Goal: Transaction & Acquisition: Purchase product/service

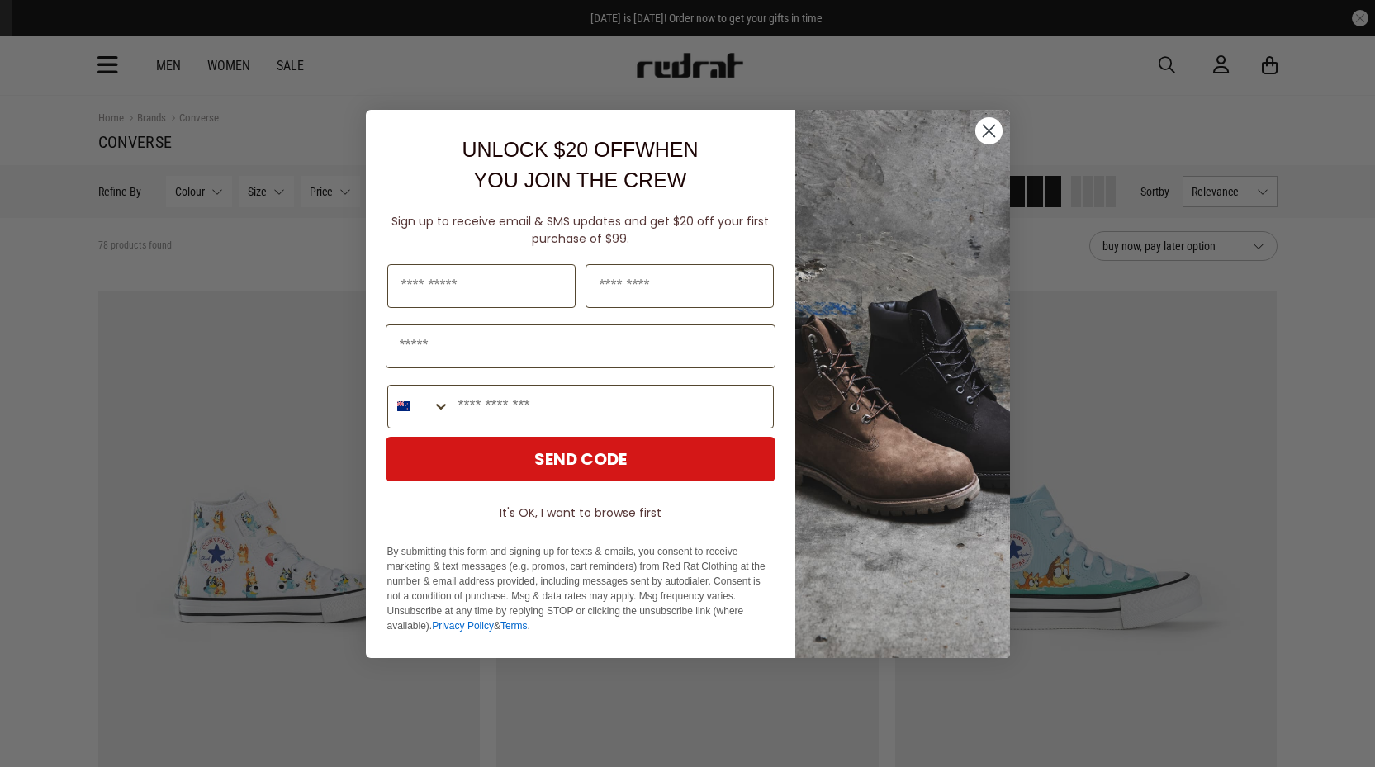
click at [1339, 530] on div "Close dialog UNLOCK $20 OFF WHEN YOU JOIN THE CREW Sign up to receive email & S…" at bounding box center [687, 383] width 1375 height 767
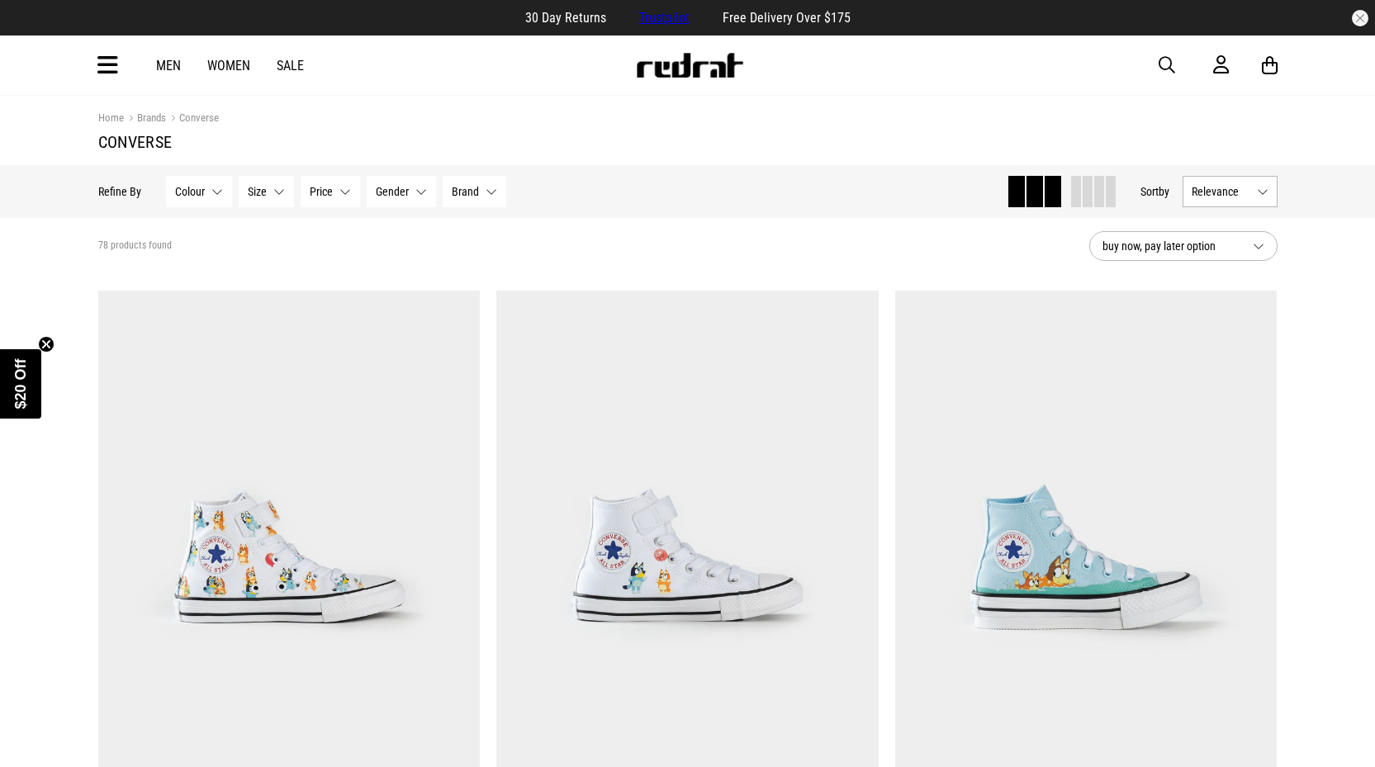
click at [225, 65] on link "Women" at bounding box center [228, 66] width 43 height 16
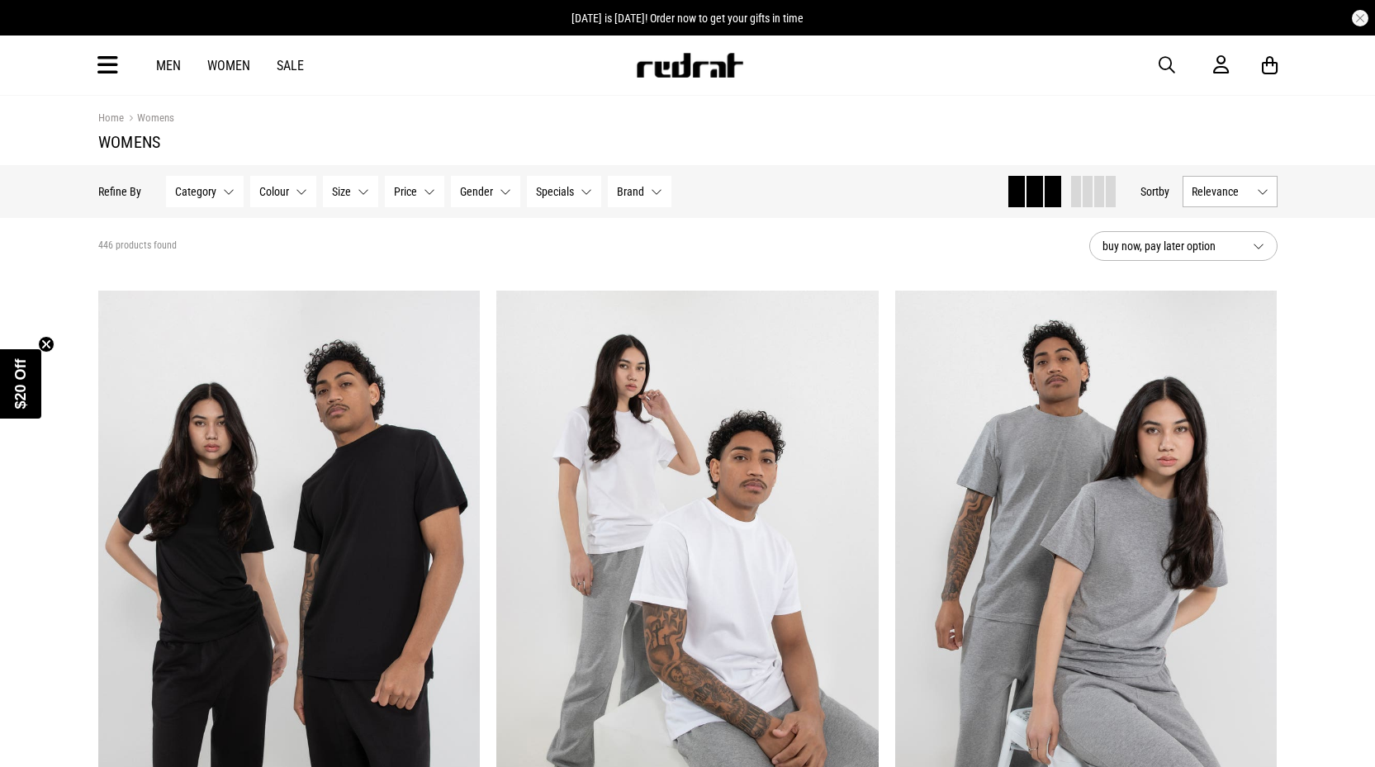
click at [228, 192] on button "Category None selected" at bounding box center [205, 191] width 78 height 31
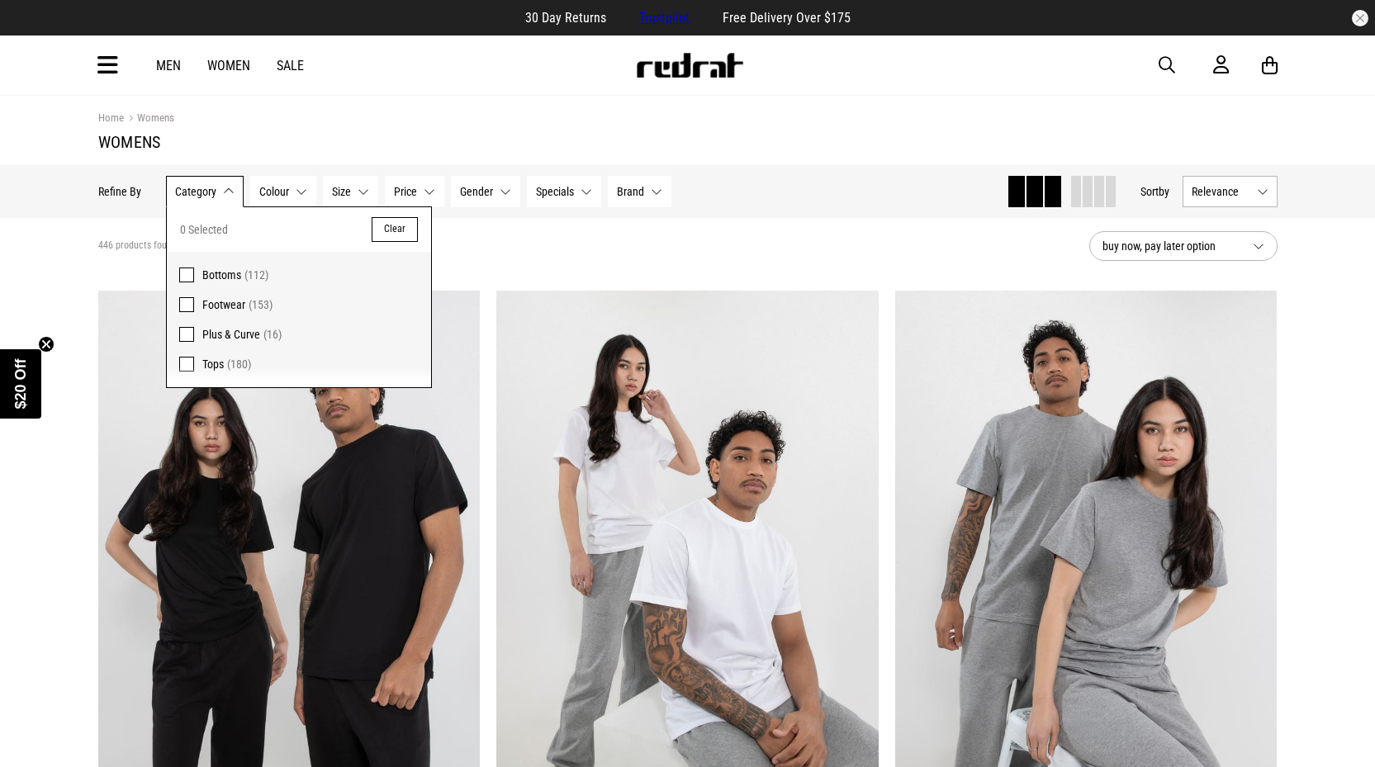
click at [187, 303] on span at bounding box center [186, 304] width 15 height 15
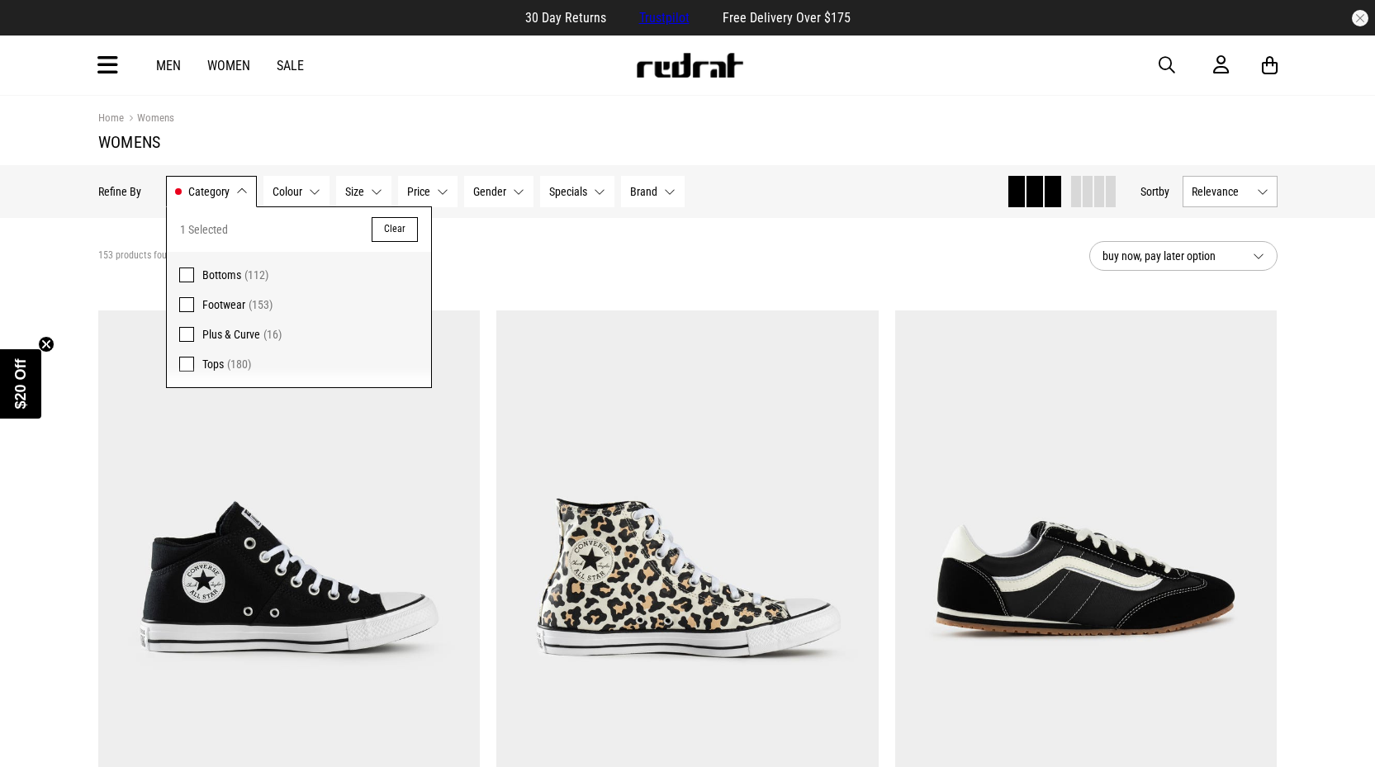
click at [514, 192] on button "Gender None selected" at bounding box center [498, 191] width 69 height 31
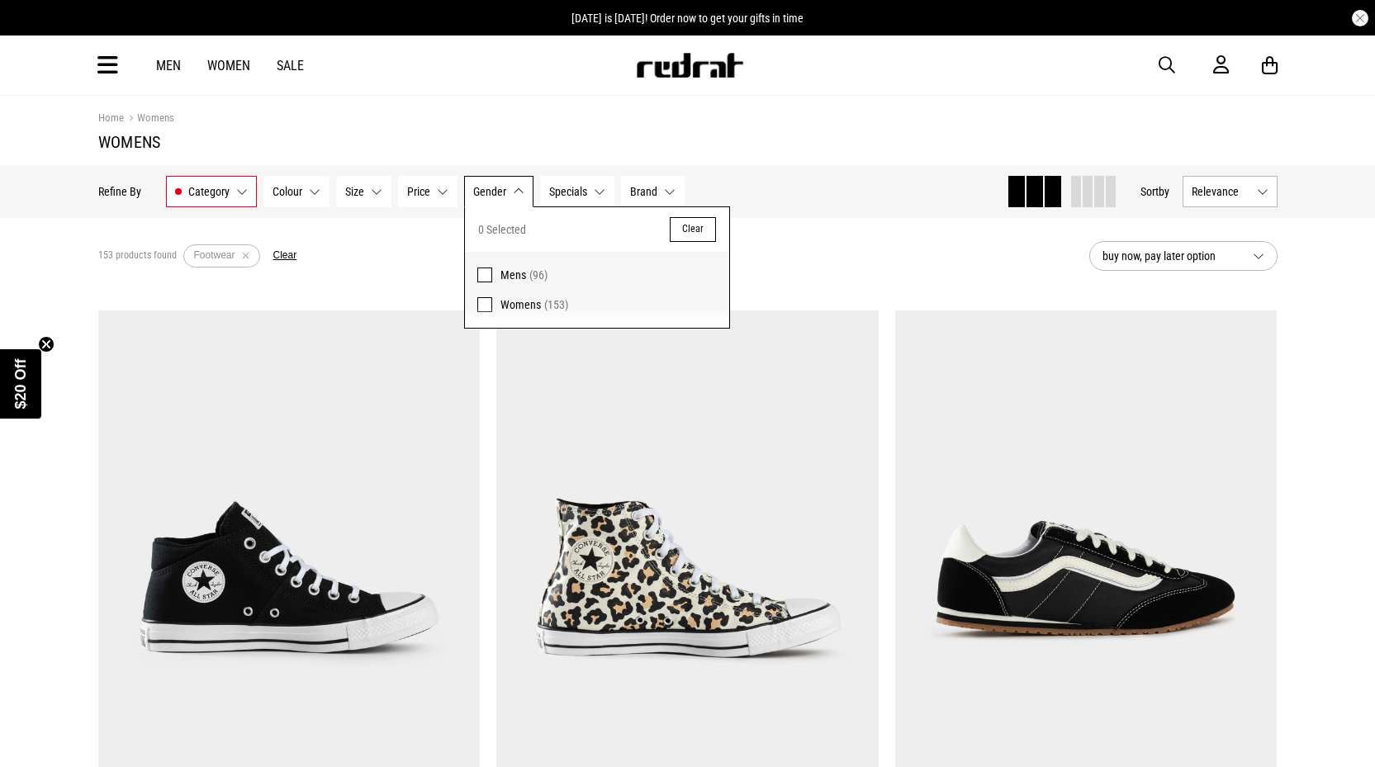
click at [481, 301] on span at bounding box center [484, 304] width 15 height 15
click at [674, 192] on button "Brand None selected" at bounding box center [666, 191] width 64 height 31
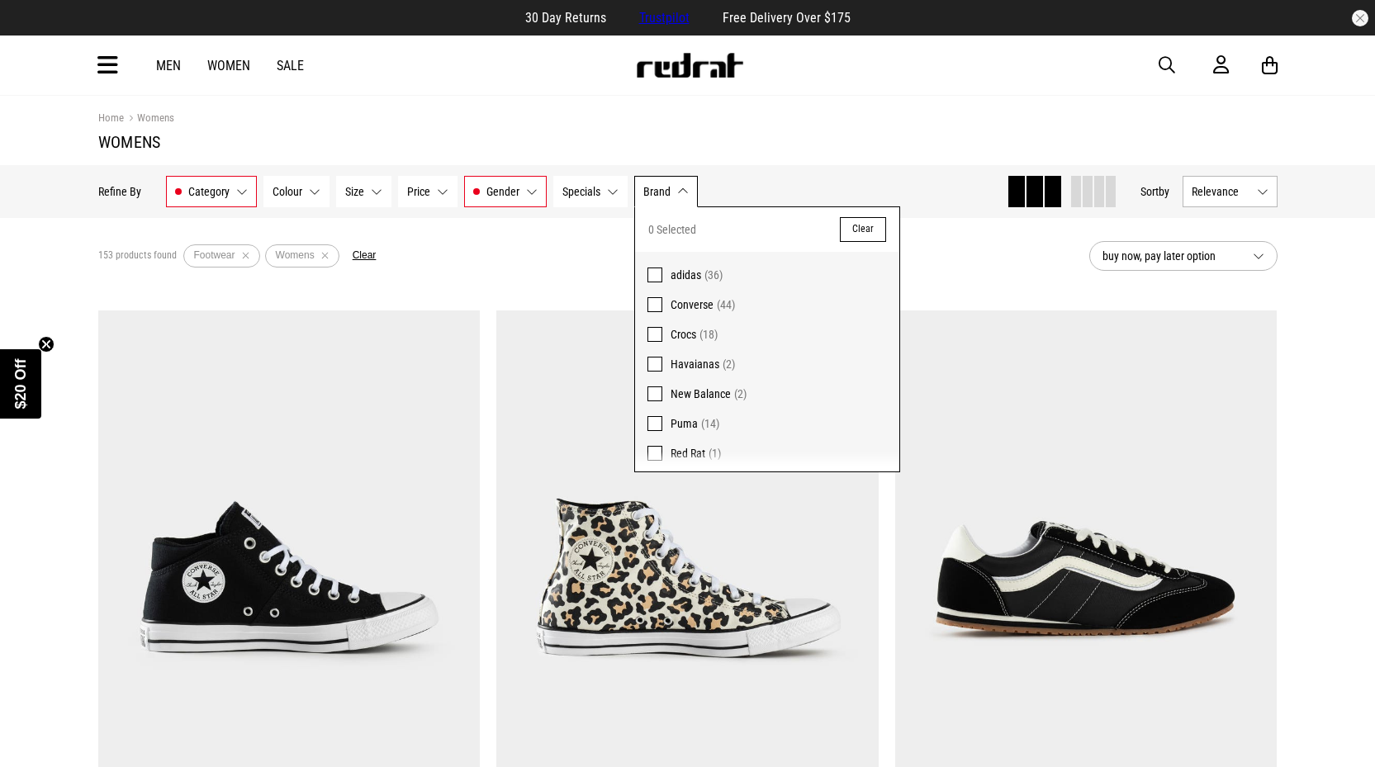
click at [657, 300] on span at bounding box center [654, 304] width 15 height 15
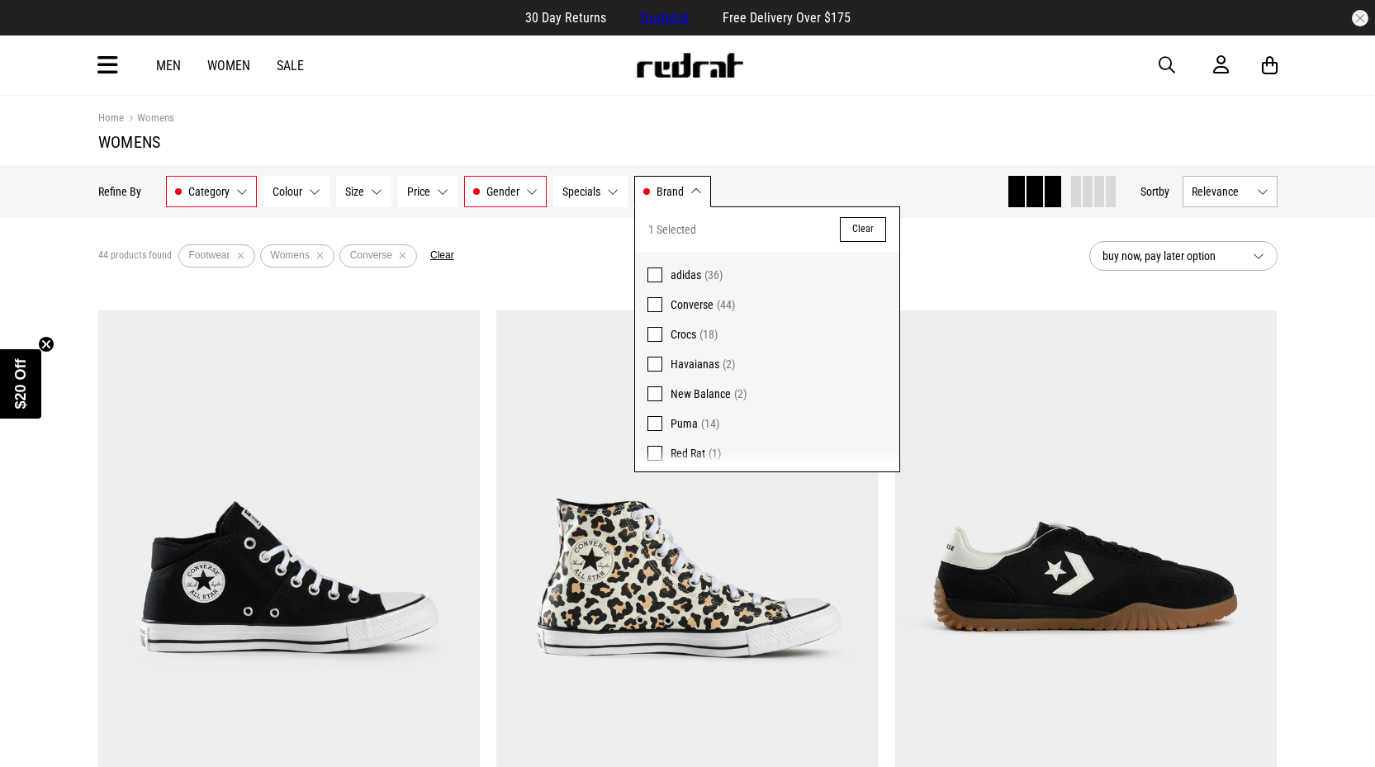
click at [820, 125] on div "Home Womens" at bounding box center [687, 118] width 1179 height 18
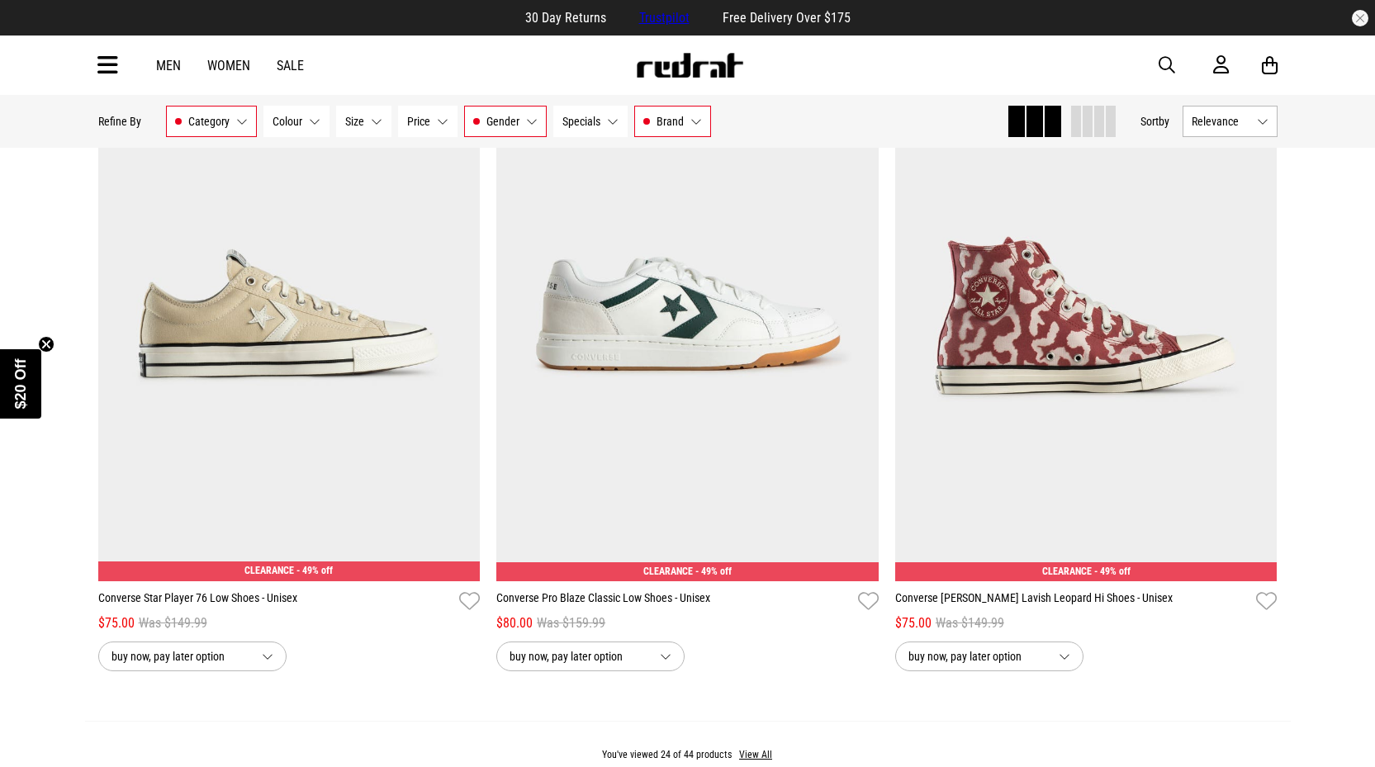
scroll to position [5203, 0]
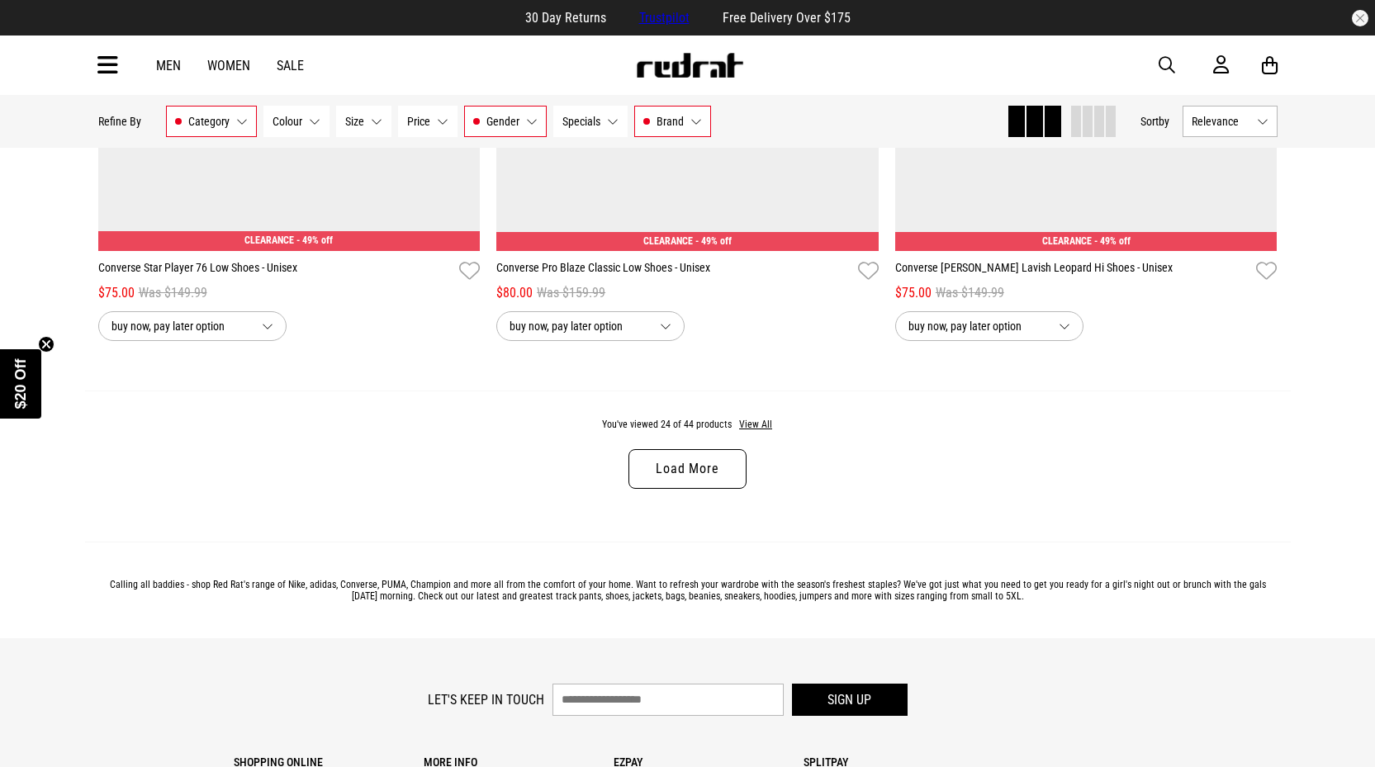
click at [682, 476] on link "Load More" at bounding box center [686, 469] width 117 height 40
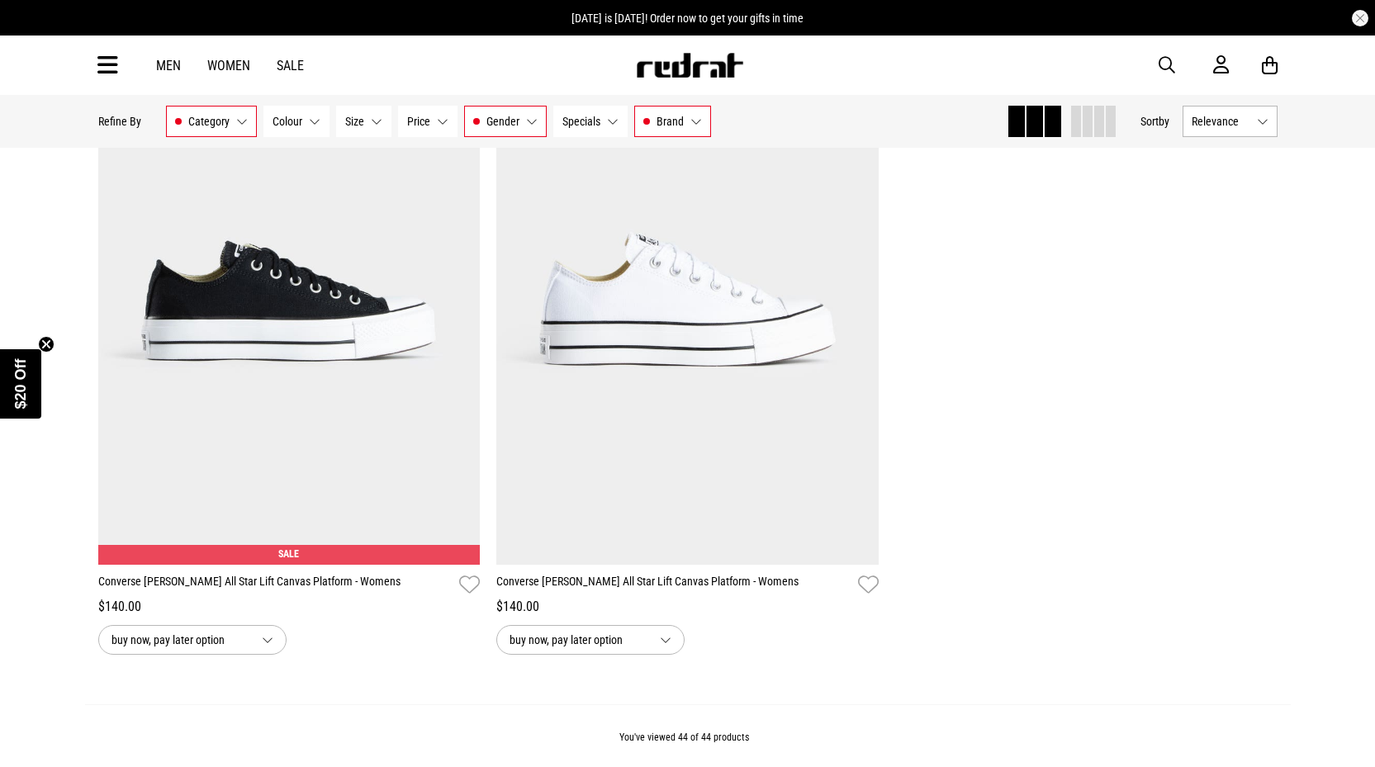
scroll to position [9910, 0]
